Goal: Information Seeking & Learning: Find specific fact

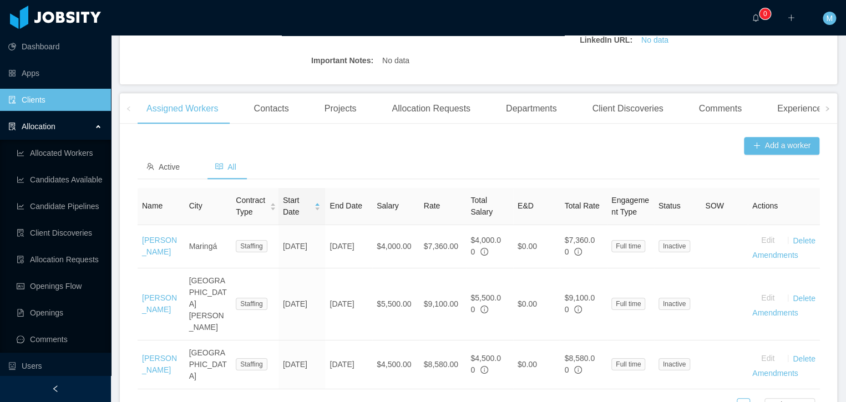
scroll to position [20, 0]
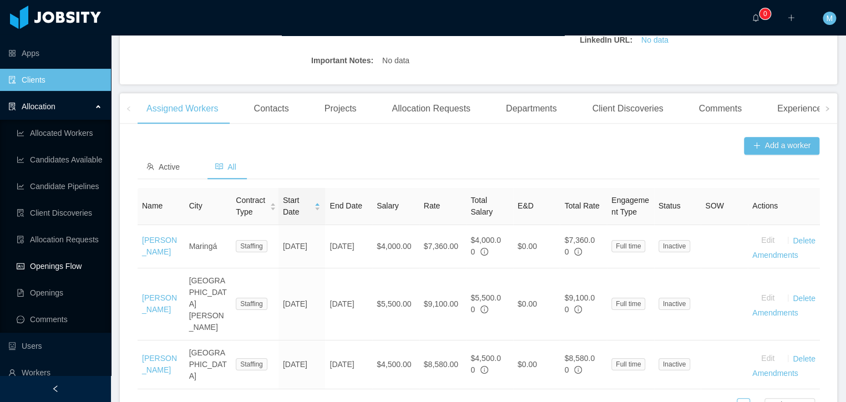
click at [62, 268] on link "Openings Flow" at bounding box center [59, 266] width 85 height 22
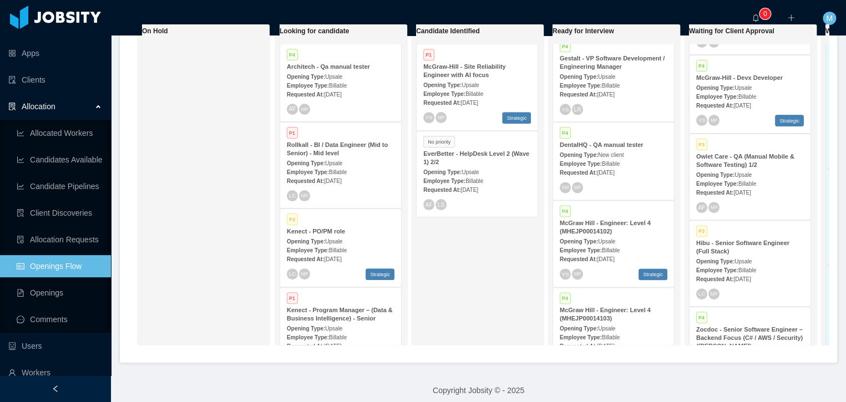
scroll to position [2344, 0]
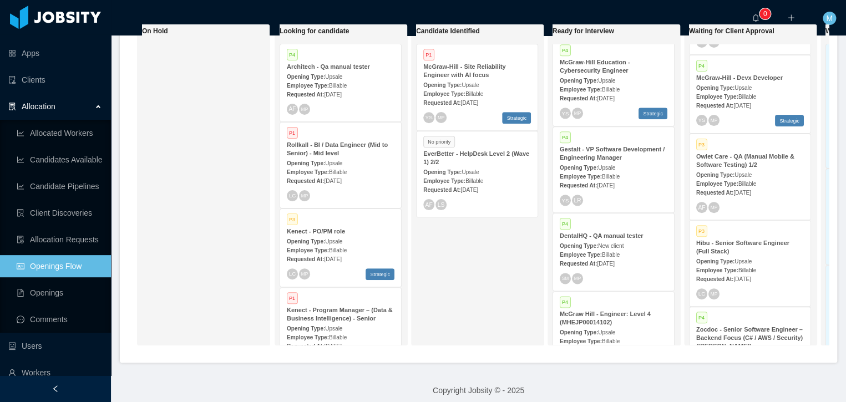
click at [597, 167] on strong "Opening Type:" at bounding box center [579, 168] width 38 height 6
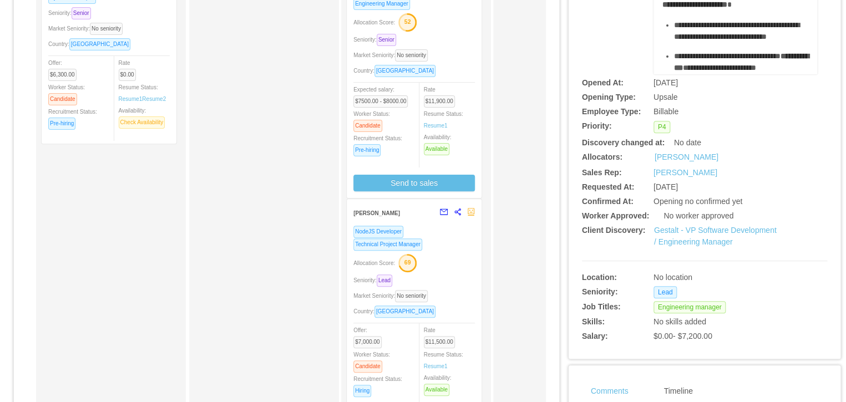
scroll to position [360, 0]
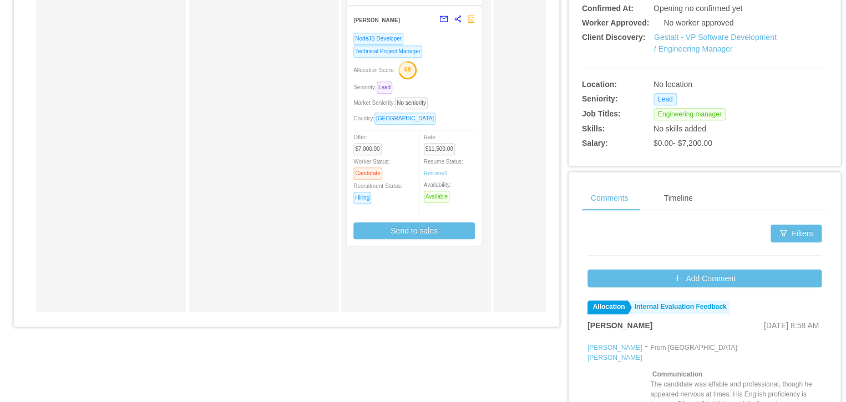
drag, startPoint x: 217, startPoint y: 321, endPoint x: 304, endPoint y: 323, distance: 87.1
click at [312, 321] on div "Applied Rafael Albuquerque Python Developer Seniority: Senior Market Seniority:…" at bounding box center [286, 39] width 519 height 563
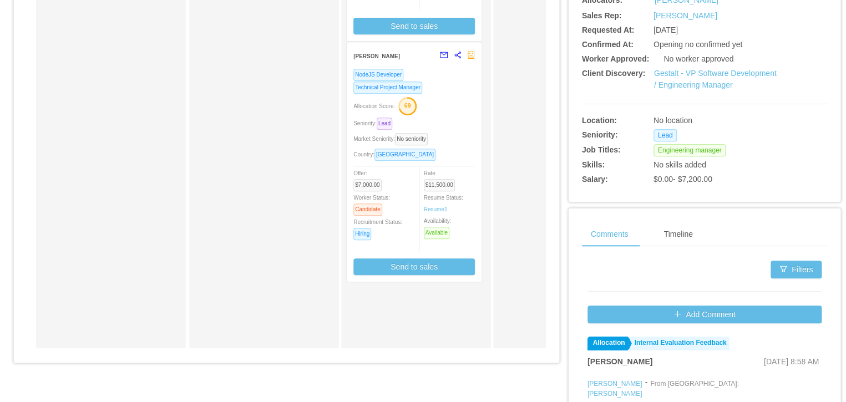
scroll to position [0, 0]
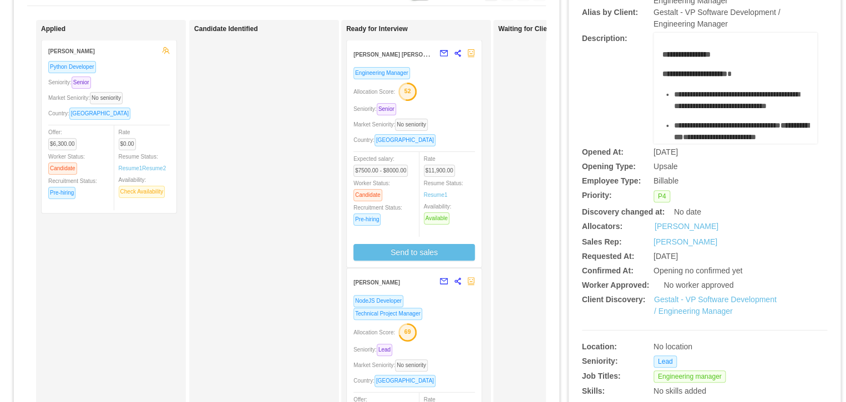
click at [397, 60] on div "Artur Bernardo Queiroz" at bounding box center [393, 54] width 80 height 21
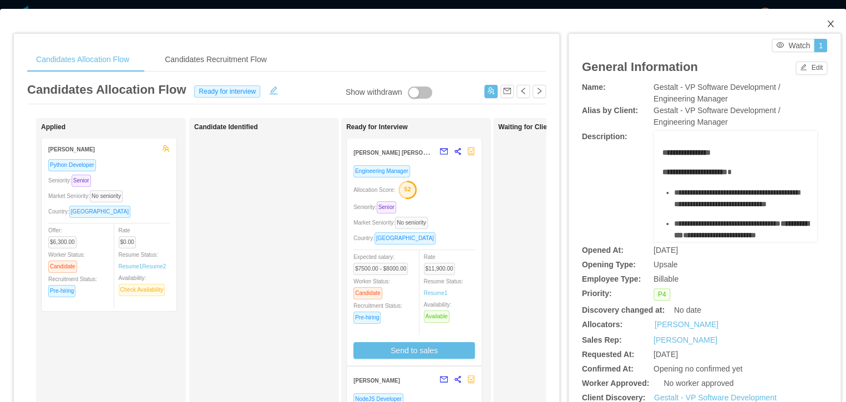
click at [827, 26] on icon "icon: close" at bounding box center [830, 24] width 6 height 7
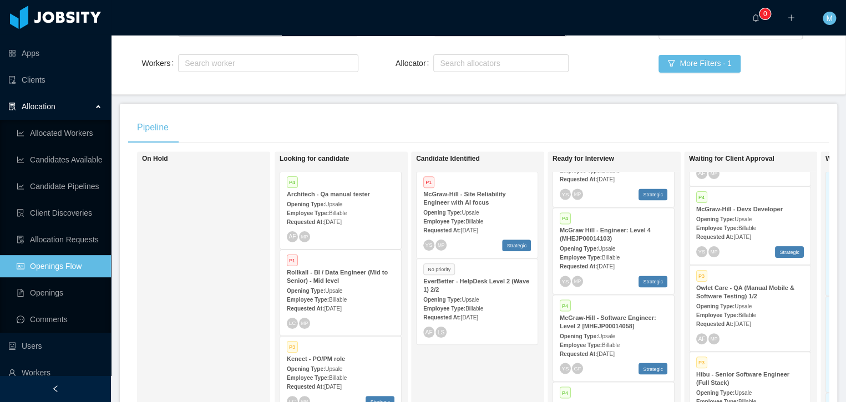
scroll to position [69, 0]
click at [723, 216] on div "Opening Type: Upsale" at bounding box center [750, 221] width 108 height 12
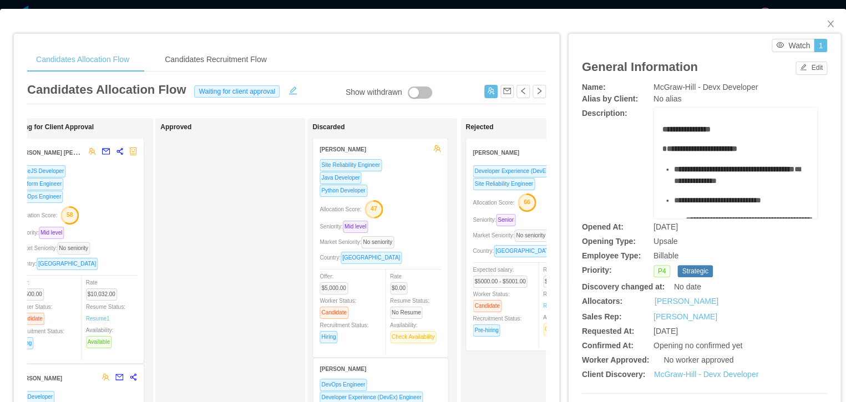
scroll to position [141, 0]
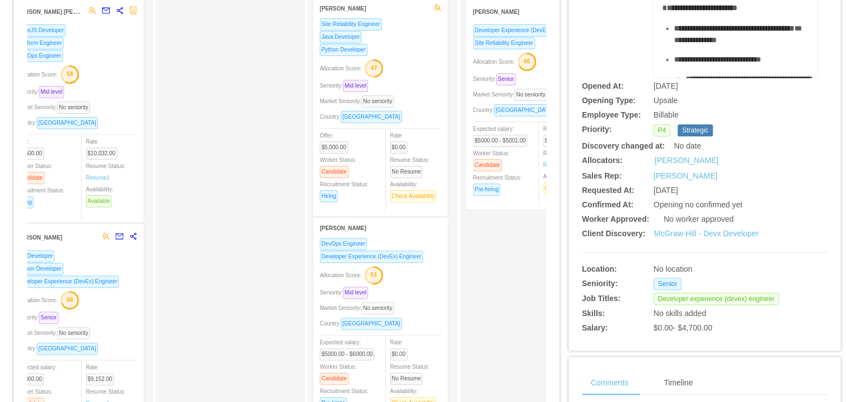
drag, startPoint x: 176, startPoint y: 244, endPoint x: 267, endPoint y: 233, distance: 91.6
click at [267, 233] on div "Approved" at bounding box center [237, 254] width 155 height 545
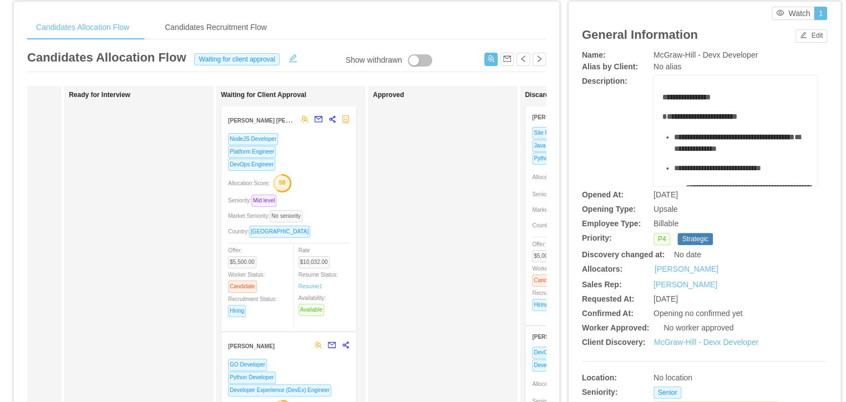
scroll to position [0, 0]
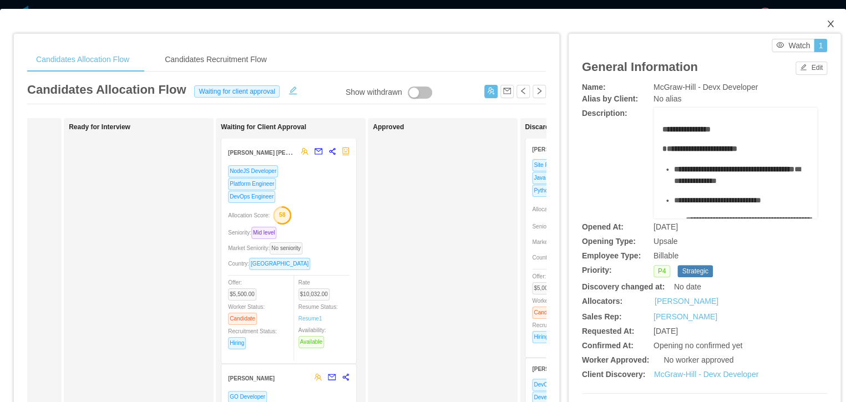
drag, startPoint x: 824, startPoint y: 24, endPoint x: 817, endPoint y: 27, distance: 6.7
click at [826, 24] on icon "icon: close" at bounding box center [830, 23] width 9 height 9
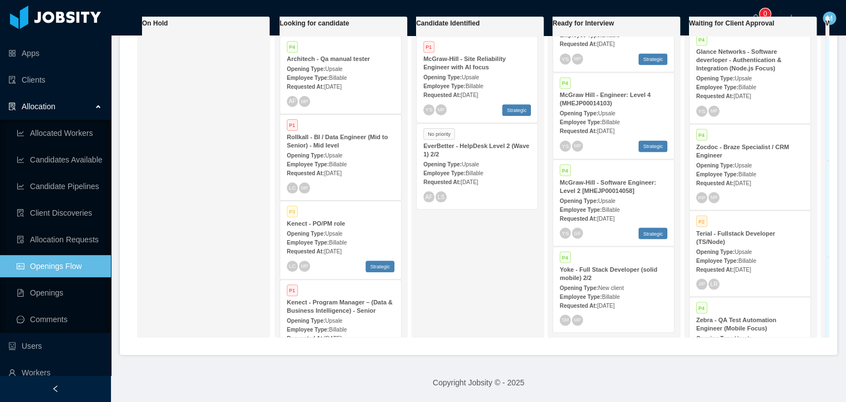
scroll to position [843, 0]
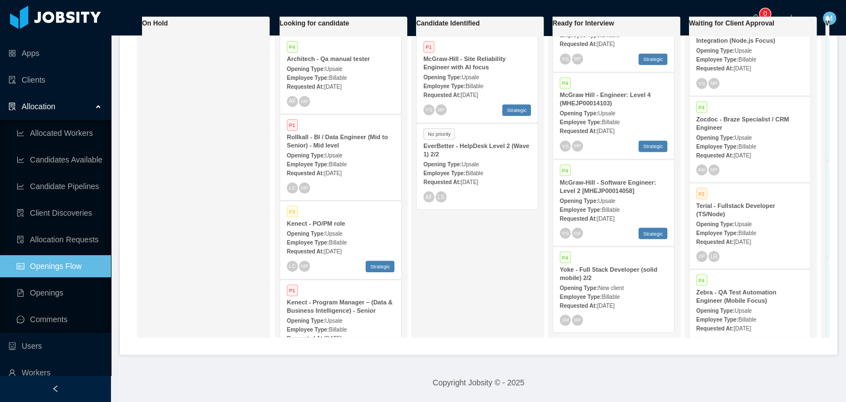
click at [724, 288] on strong "Zebra - QA Test Automation Engineer (Mobile Focus)" at bounding box center [736, 295] width 80 height 15
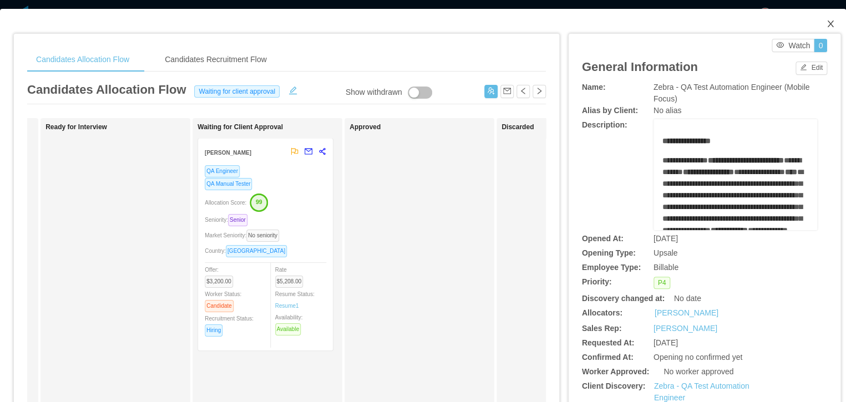
click at [827, 23] on icon "icon: close" at bounding box center [830, 24] width 6 height 7
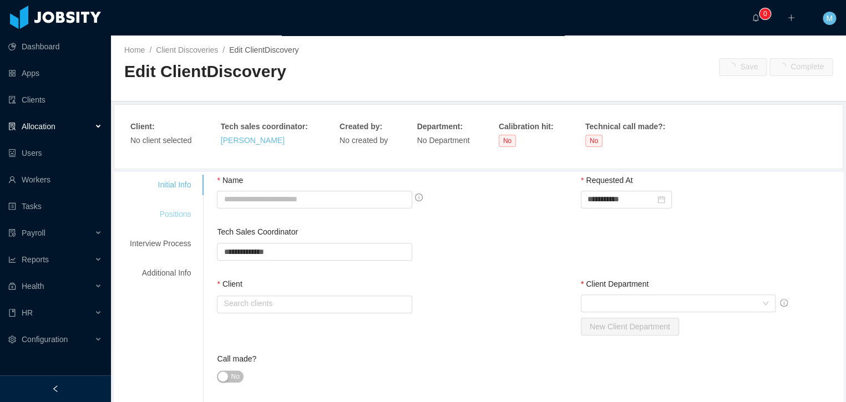
type input "**********"
type input "*"
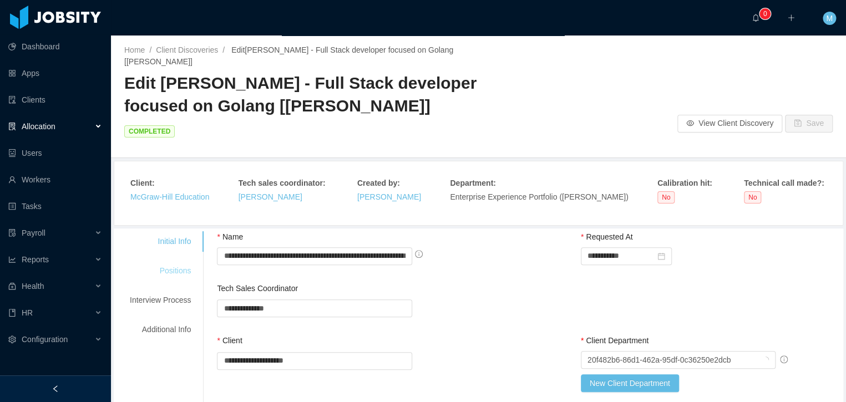
click at [185, 231] on div "Initial Info Positions Interview Process Additional Info" at bounding box center [160, 285] width 88 height 109
click at [180, 261] on div "Positions" at bounding box center [160, 271] width 88 height 21
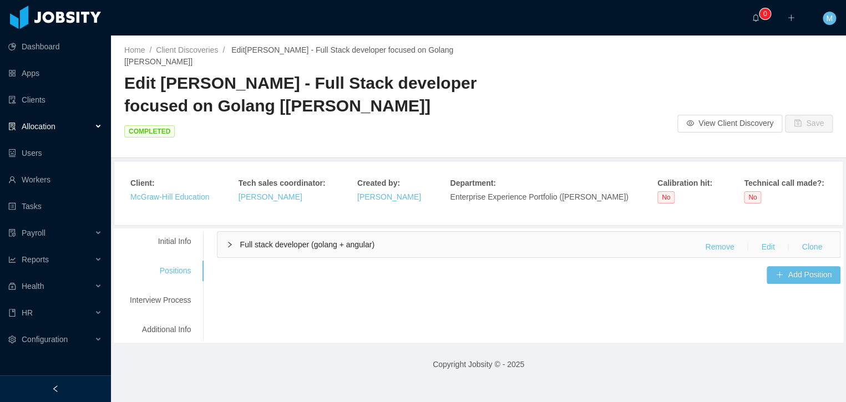
click at [298, 240] on span "Full stack developer (golang + angular)" at bounding box center [307, 244] width 134 height 9
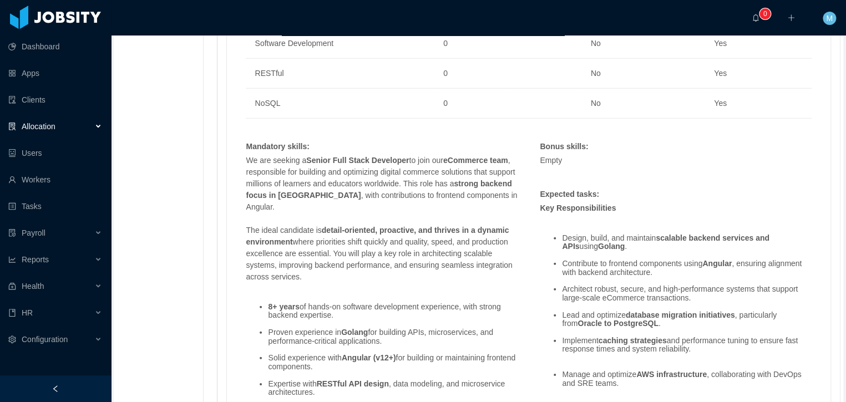
scroll to position [1396, 0]
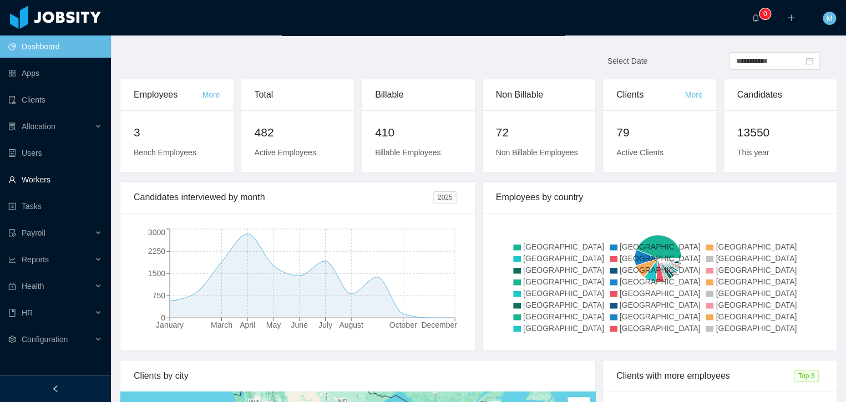
click at [35, 179] on link "Workers" at bounding box center [55, 180] width 94 height 22
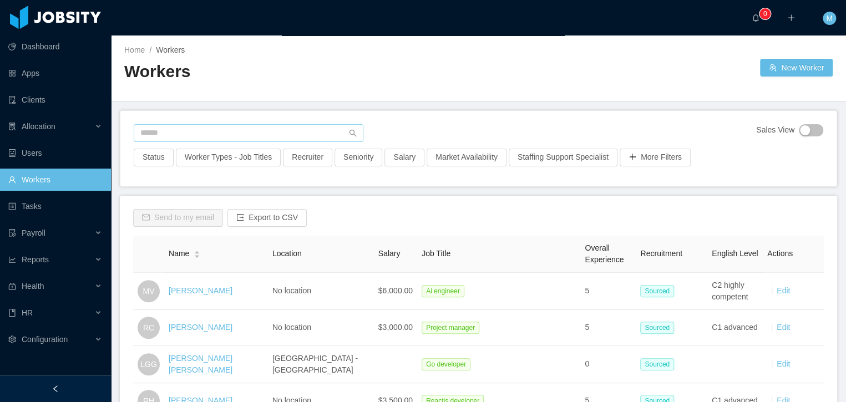
click at [194, 124] on span at bounding box center [249, 133] width 230 height 18
click at [196, 133] on input "text" at bounding box center [249, 133] width 230 height 18
paste input "**********"
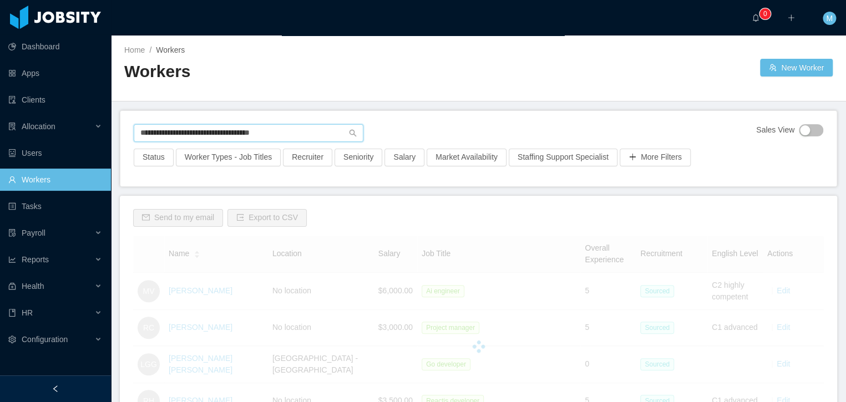
type input "**********"
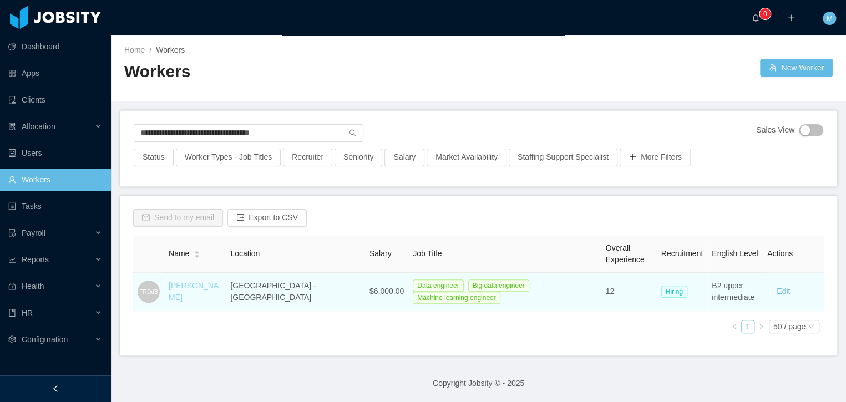
click at [219, 283] on link "[PERSON_NAME]" at bounding box center [194, 291] width 50 height 21
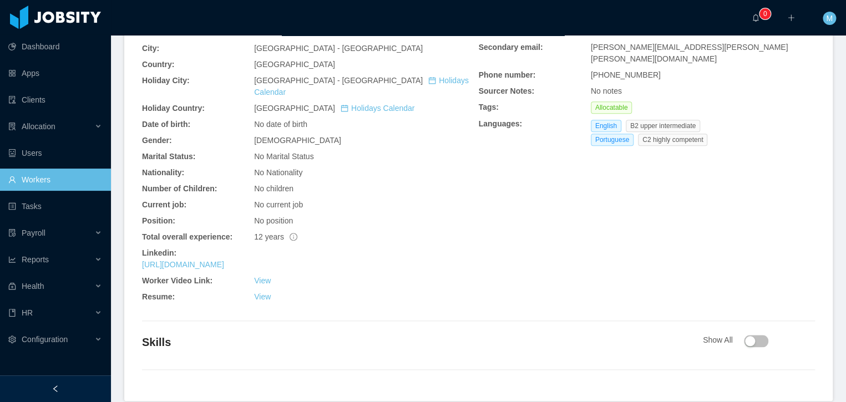
scroll to position [407, 0]
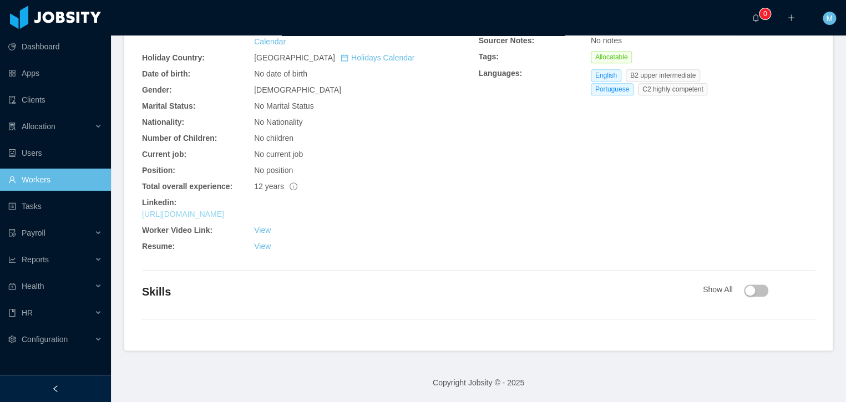
click at [216, 216] on link "[URL][DOMAIN_NAME]" at bounding box center [183, 214] width 82 height 9
